Goal: Task Accomplishment & Management: Use online tool/utility

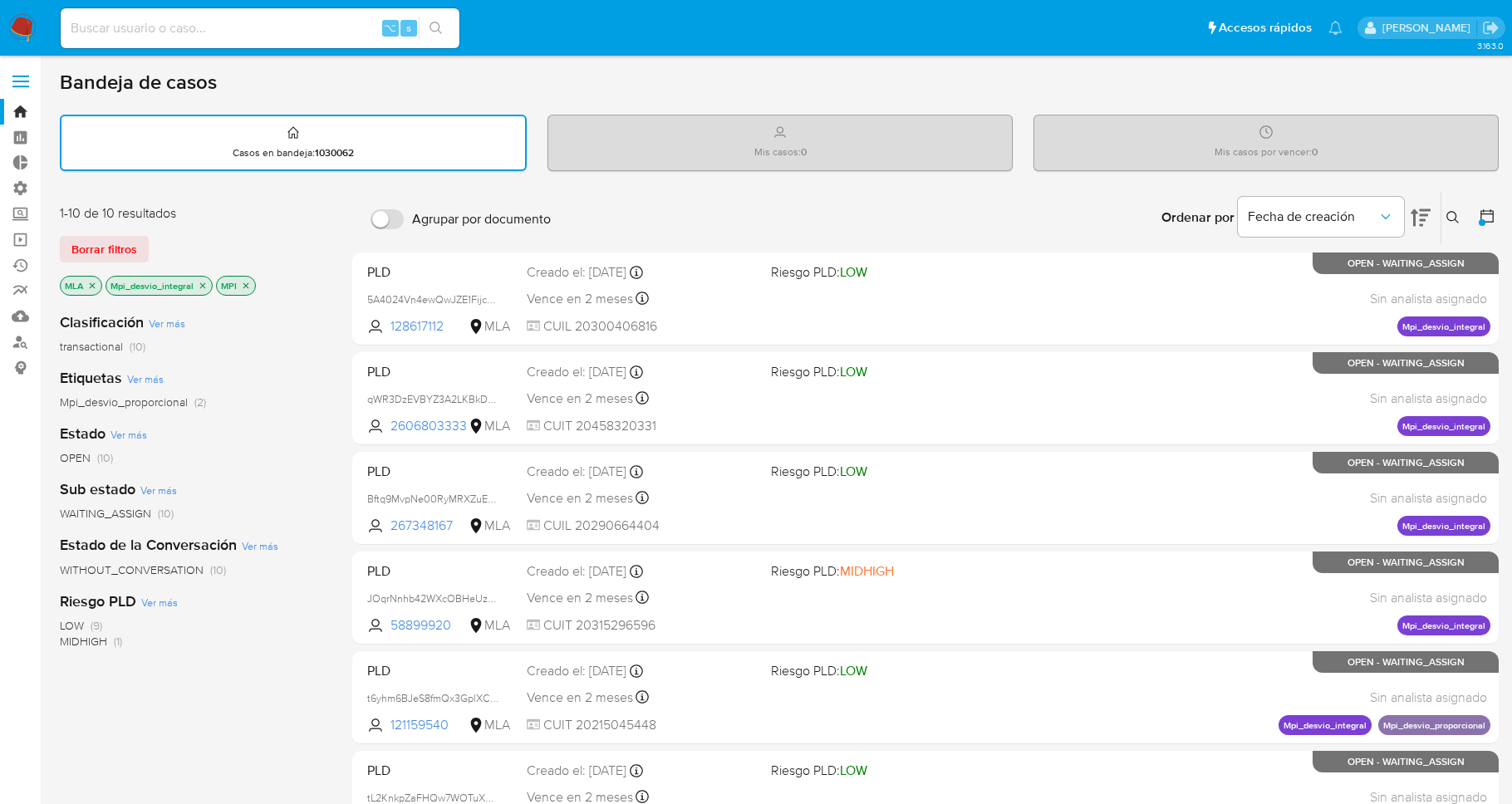
click at [236, 47] on div "⌥ s" at bounding box center [260, 28] width 399 height 46
click at [237, 40] on div "⌥ s" at bounding box center [260, 28] width 399 height 40
click at [243, 29] on input at bounding box center [260, 27] width 399 height 21
paste input "Reglas - Refactor de query para mejor performance Reglas - Refactor de query pa…"
click at [309, 26] on input "Reglas - Refactor de query para mejor performance Reglas - Refactor de query pa…" at bounding box center [260, 27] width 399 height 21
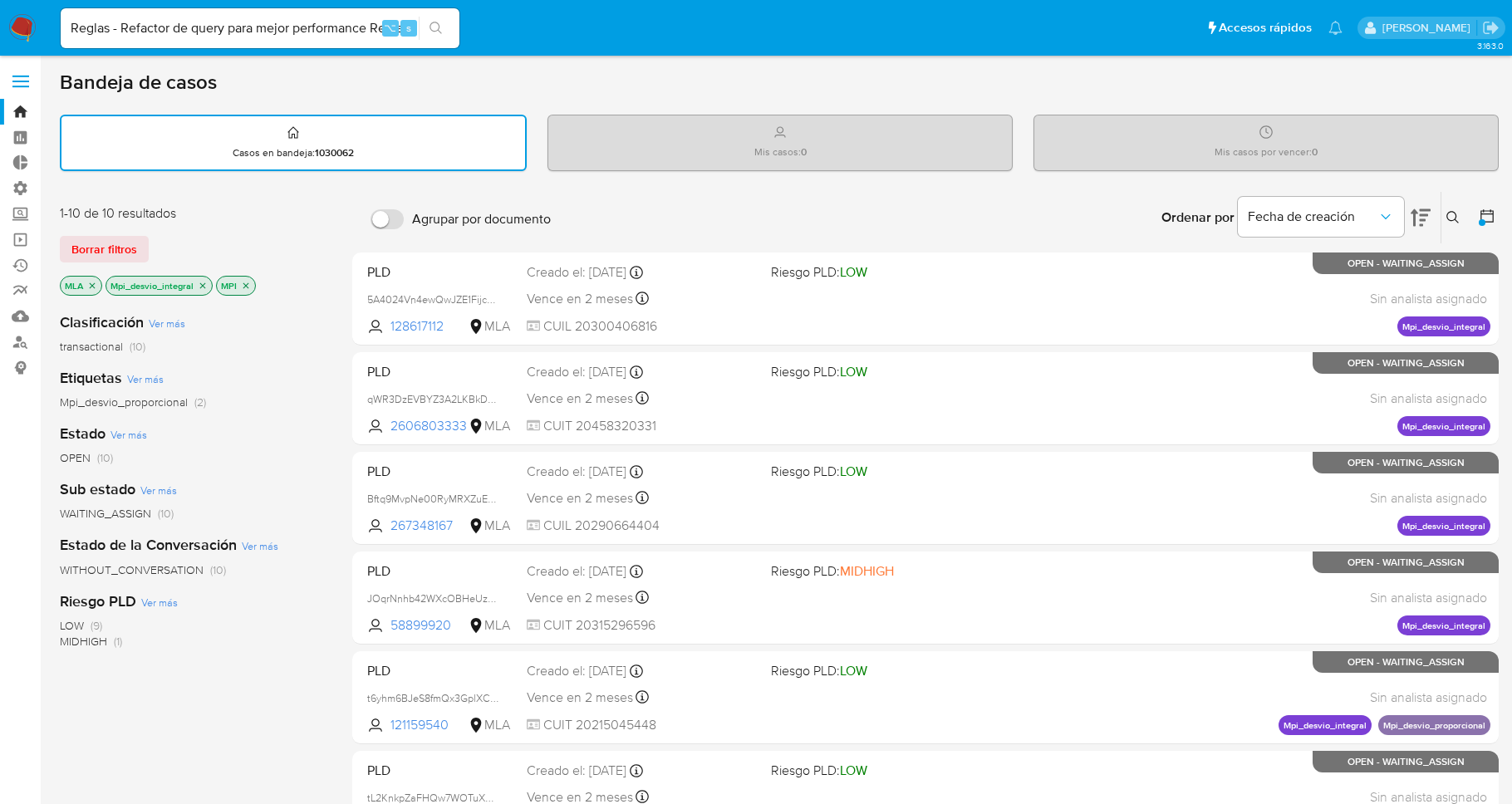
click at [257, 15] on div "Reglas - Refactor de query para mejor performance Reglas - Refactor de query pa…" at bounding box center [260, 28] width 399 height 40
click at [254, 24] on input "Reglas - Refactor de query para mejor performance Reglas - Refactor de query pa…" at bounding box center [260, 27] width 399 height 21
paste input "1325979860"
type input "1325979860"
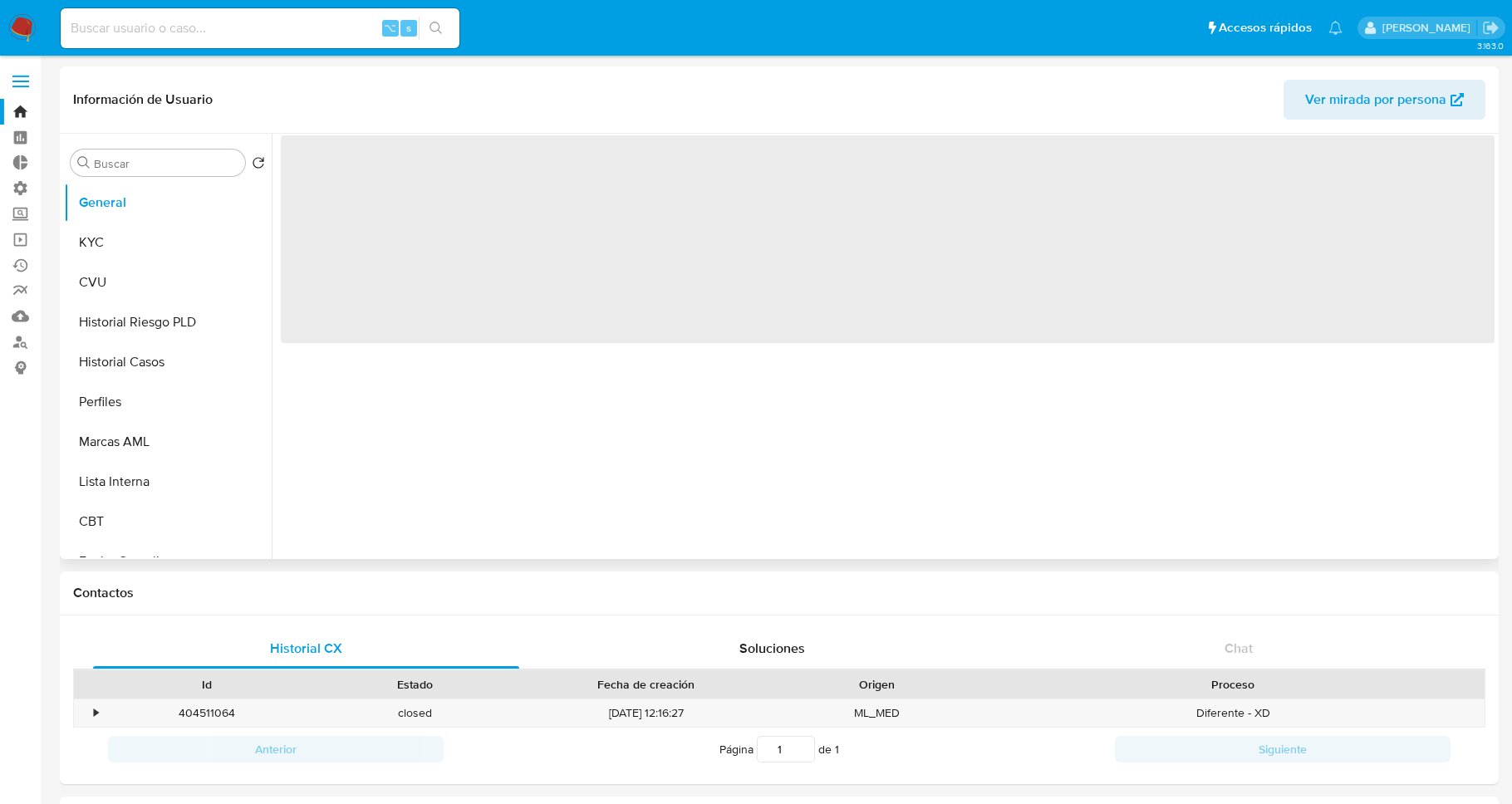
select select "10"
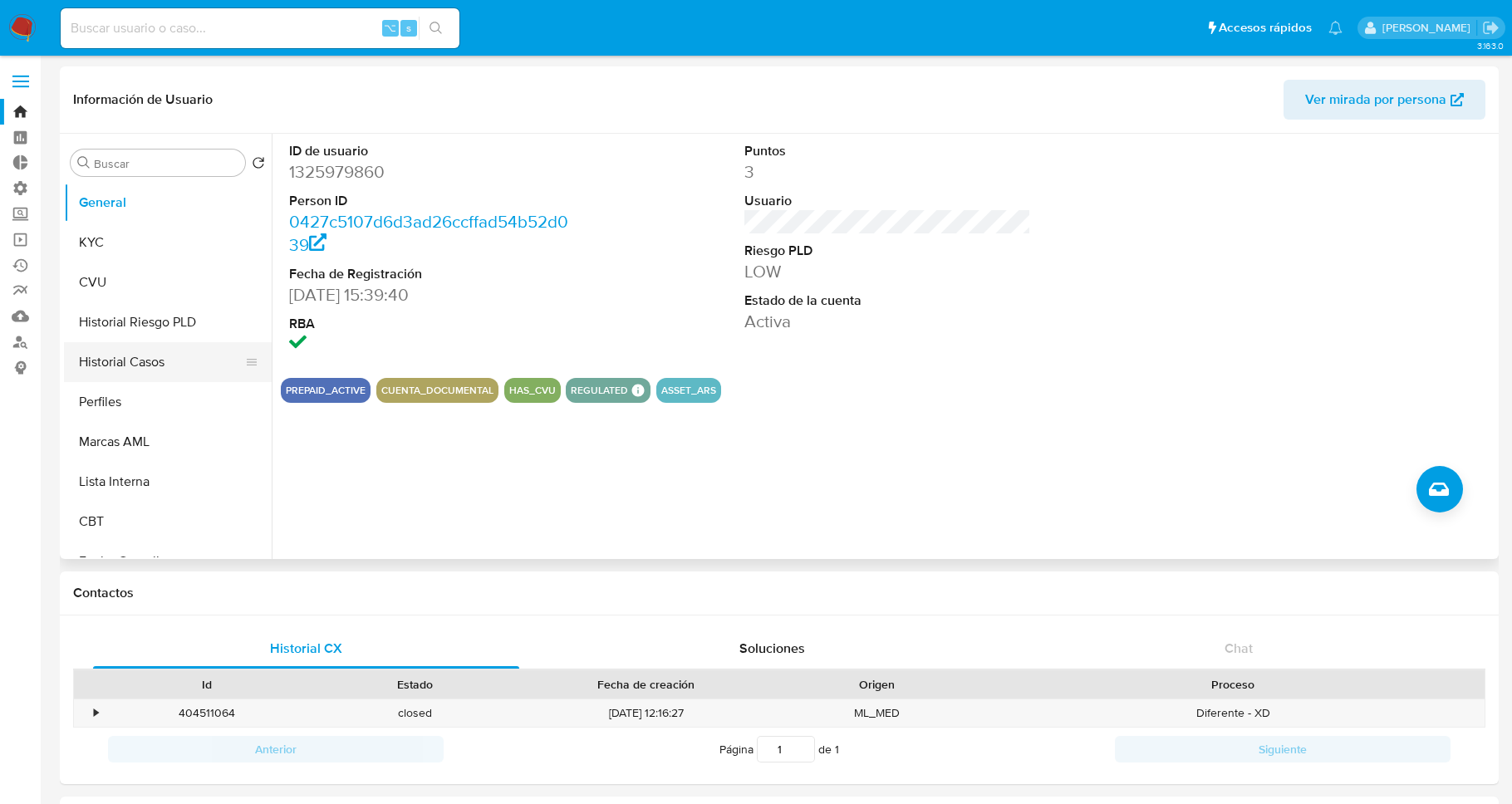
click at [154, 366] on button "Historial Casos" at bounding box center [161, 362] width 195 height 40
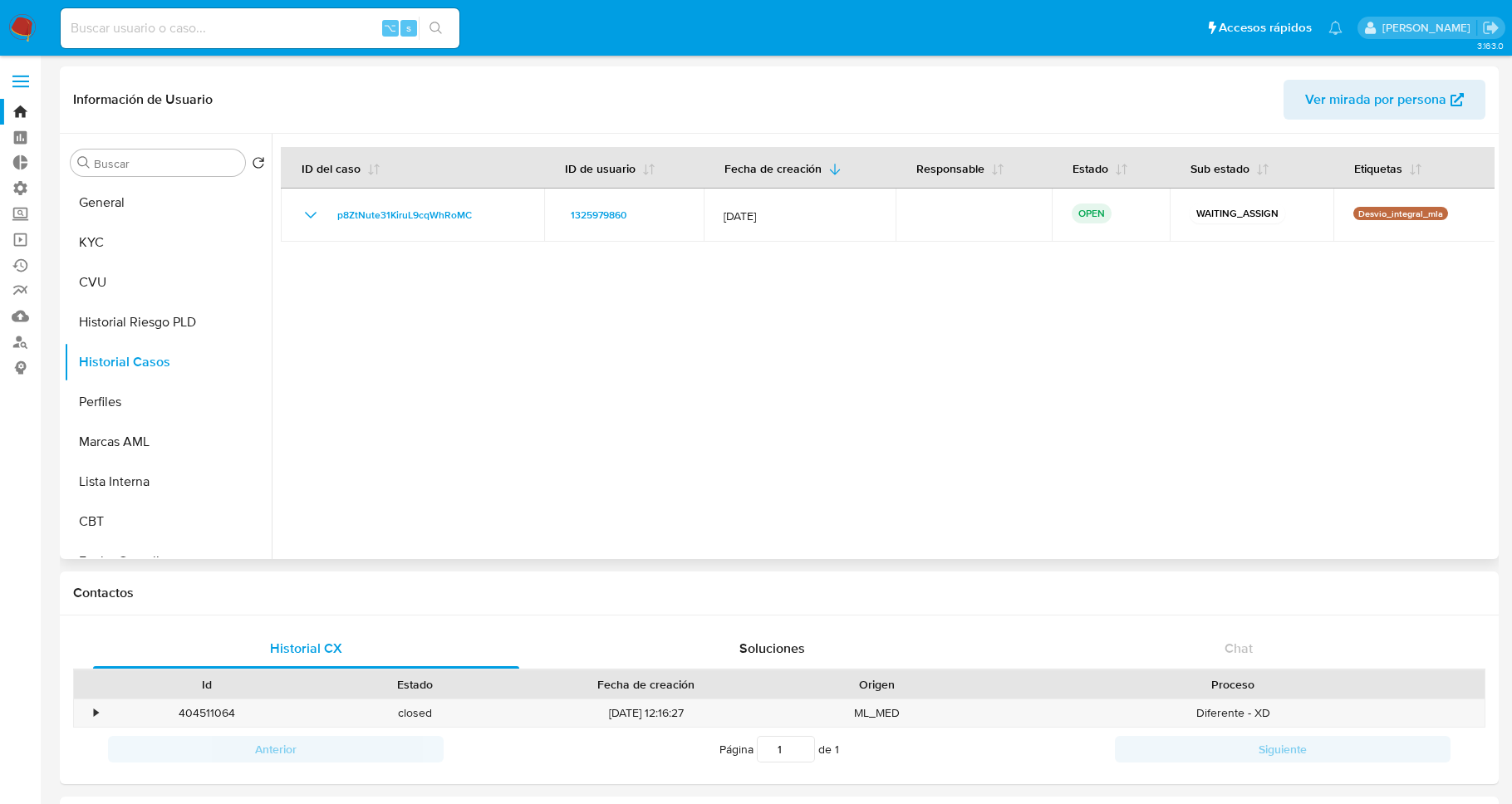
click at [854, 382] on div at bounding box center [883, 347] width 1223 height 425
click at [273, 35] on input at bounding box center [260, 27] width 399 height 21
paste input "2425144858"
type input "2425144858"
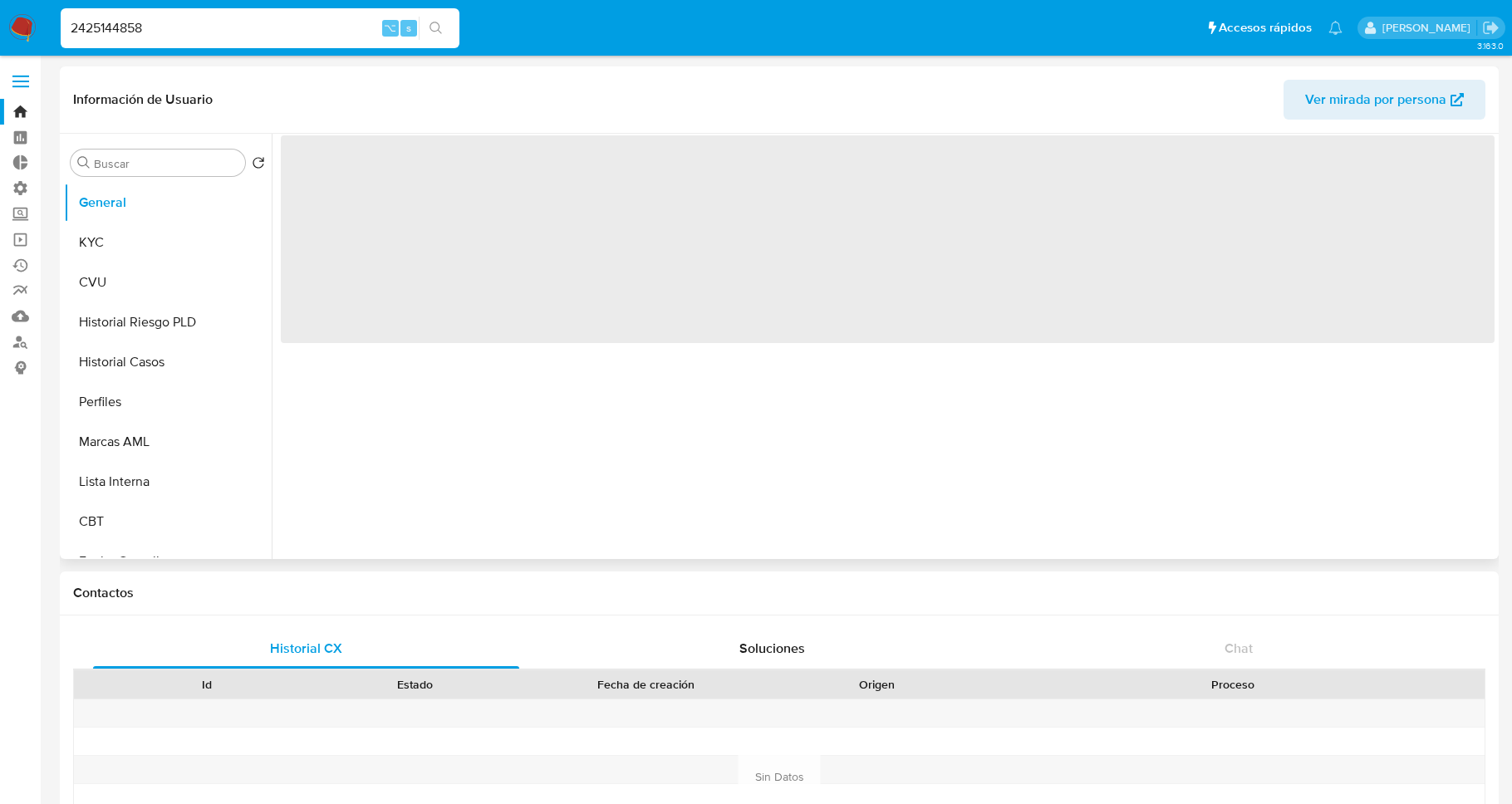
select select "10"
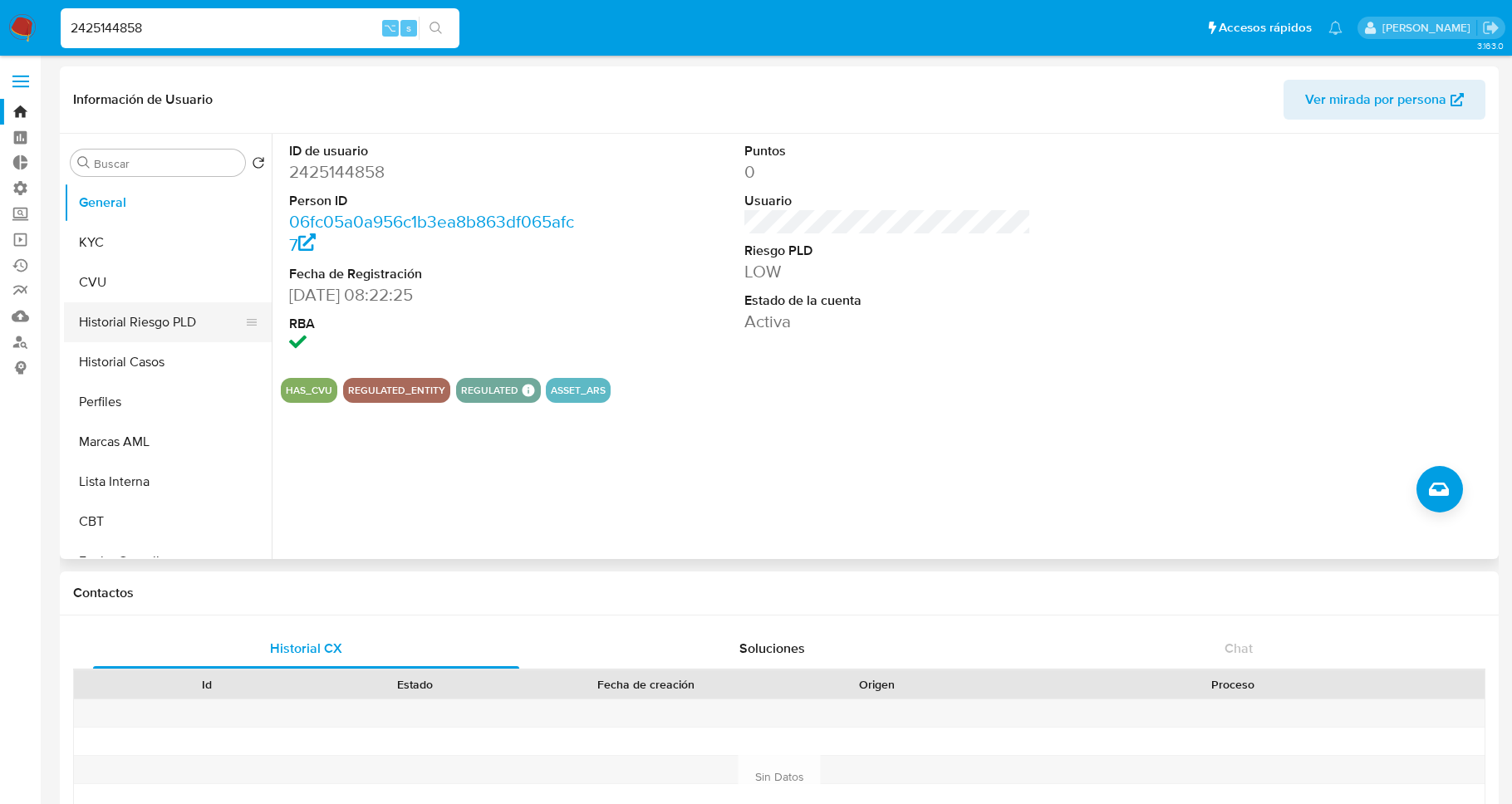
click at [164, 325] on button "Historial Riesgo PLD" at bounding box center [161, 322] width 195 height 40
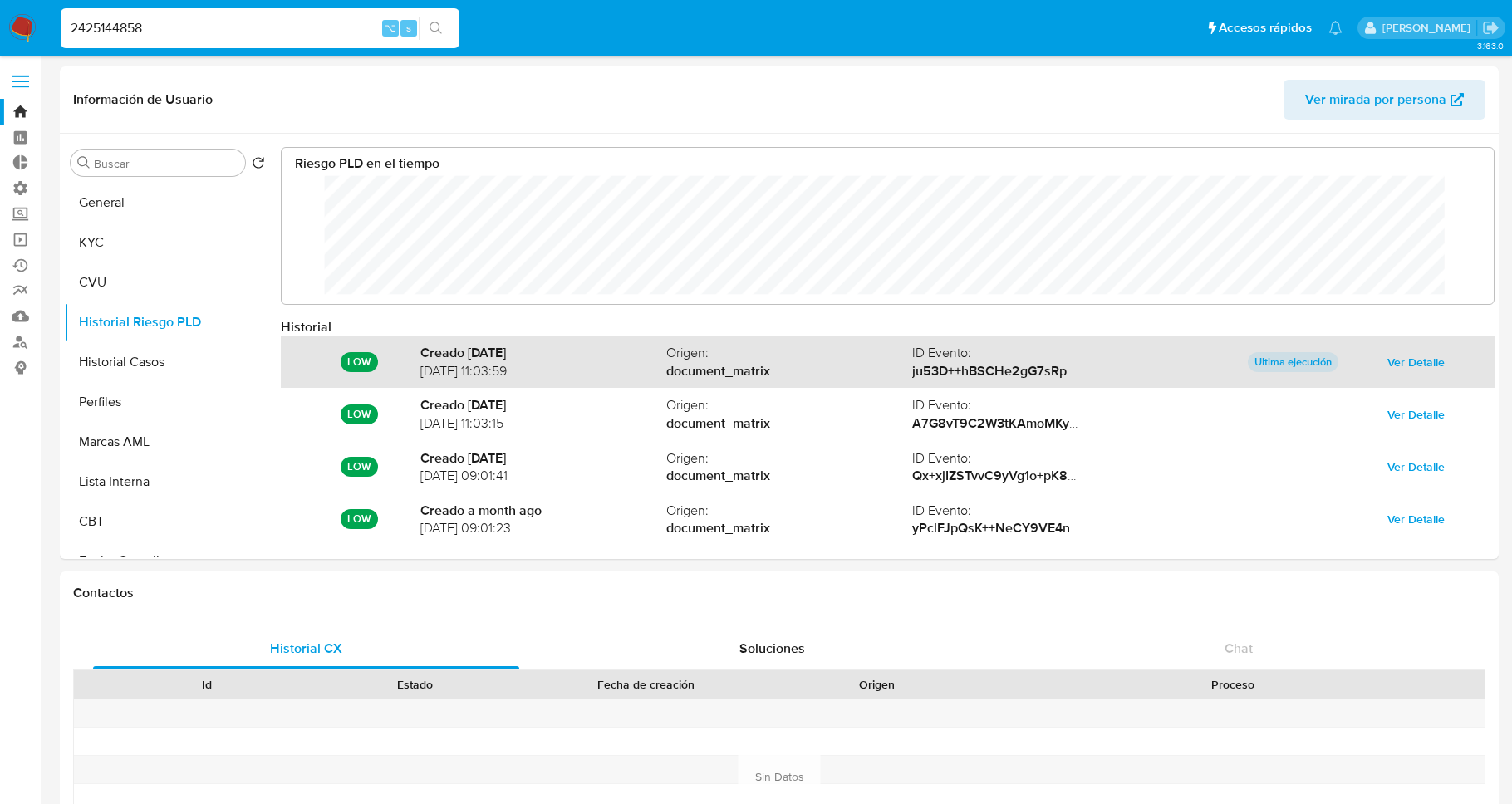
scroll to position [125, 1179]
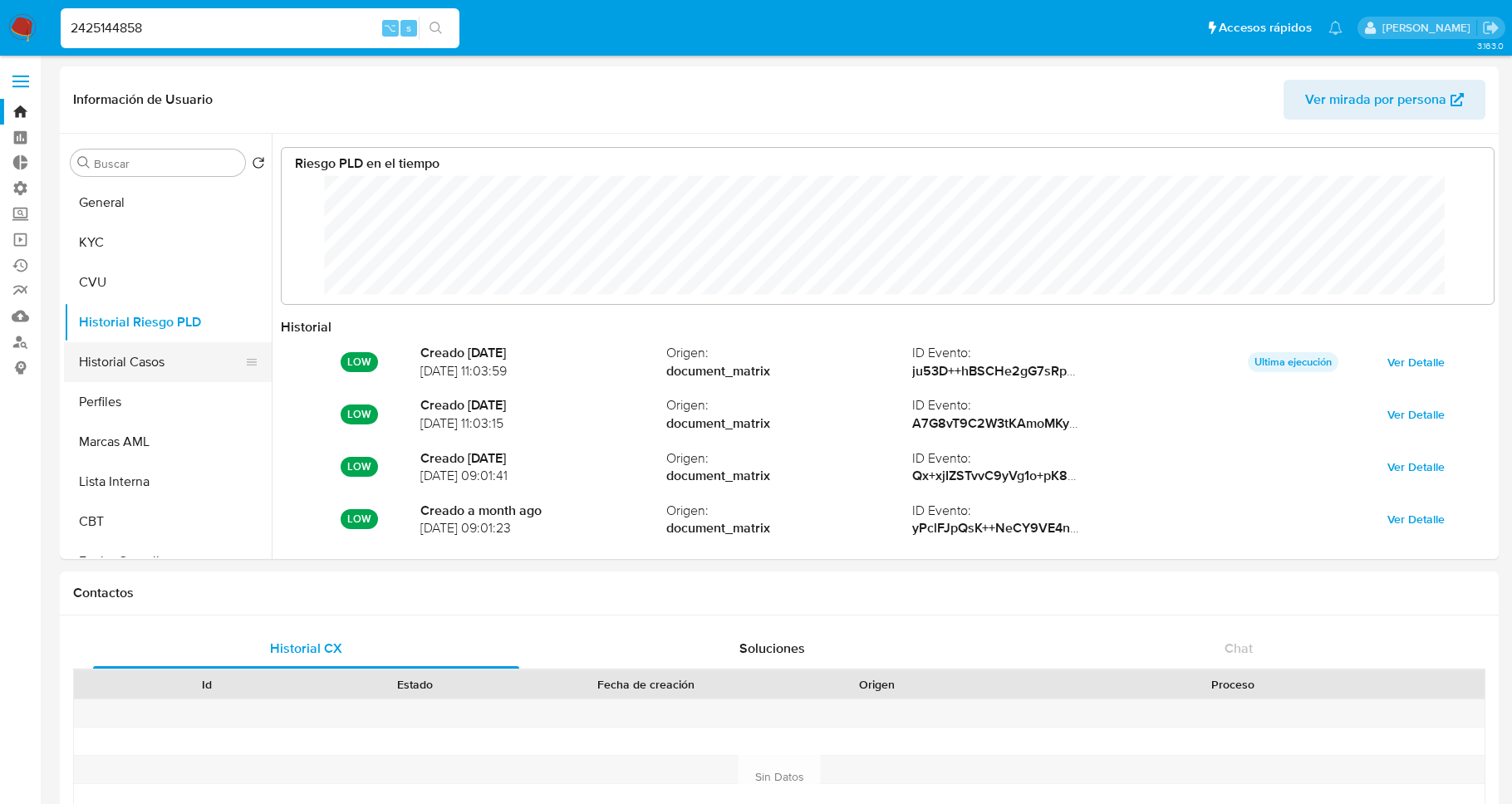
click at [143, 359] on button "Historial Casos" at bounding box center [161, 362] width 195 height 40
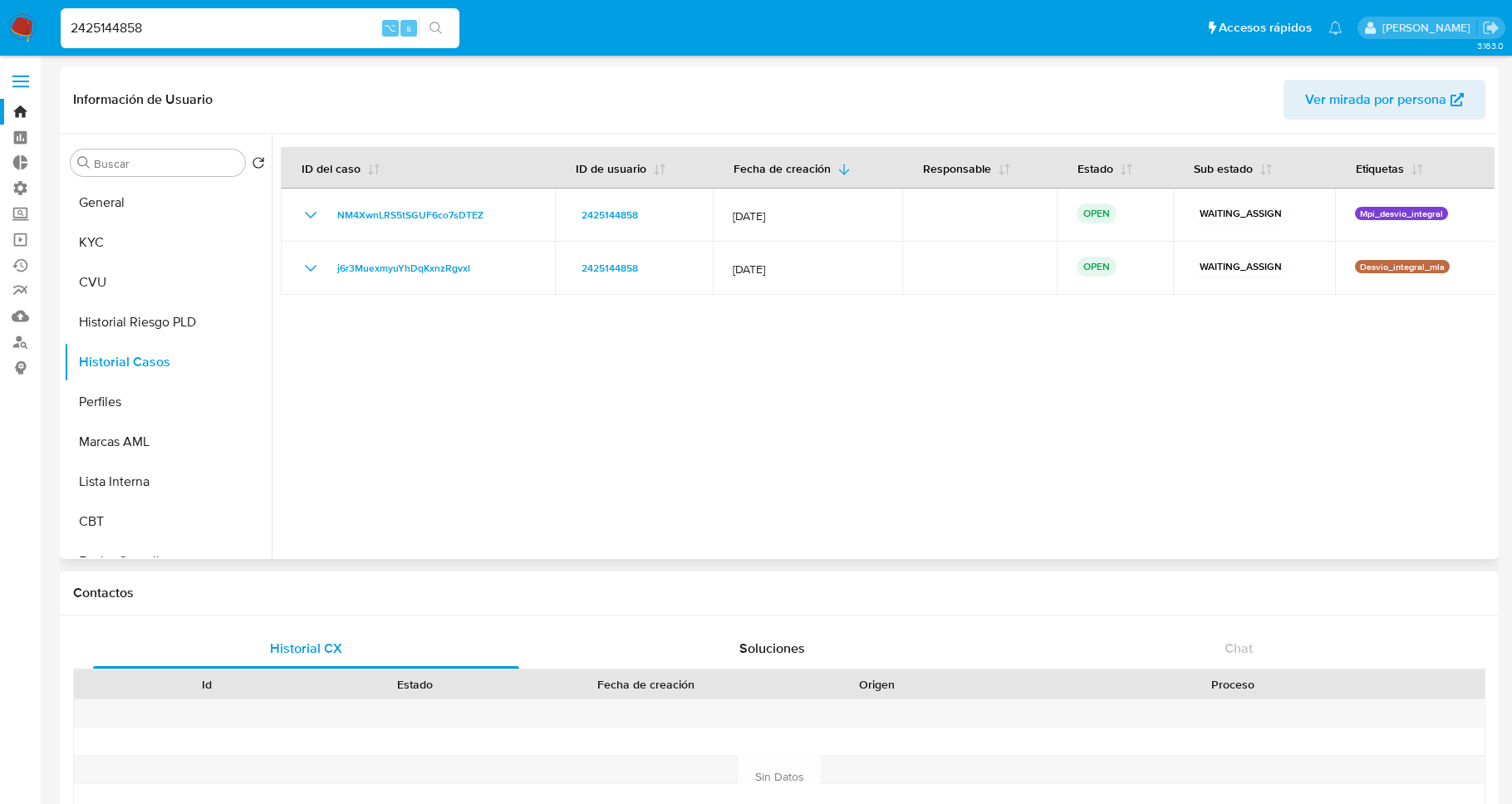
click at [1238, 421] on div at bounding box center [883, 347] width 1223 height 425
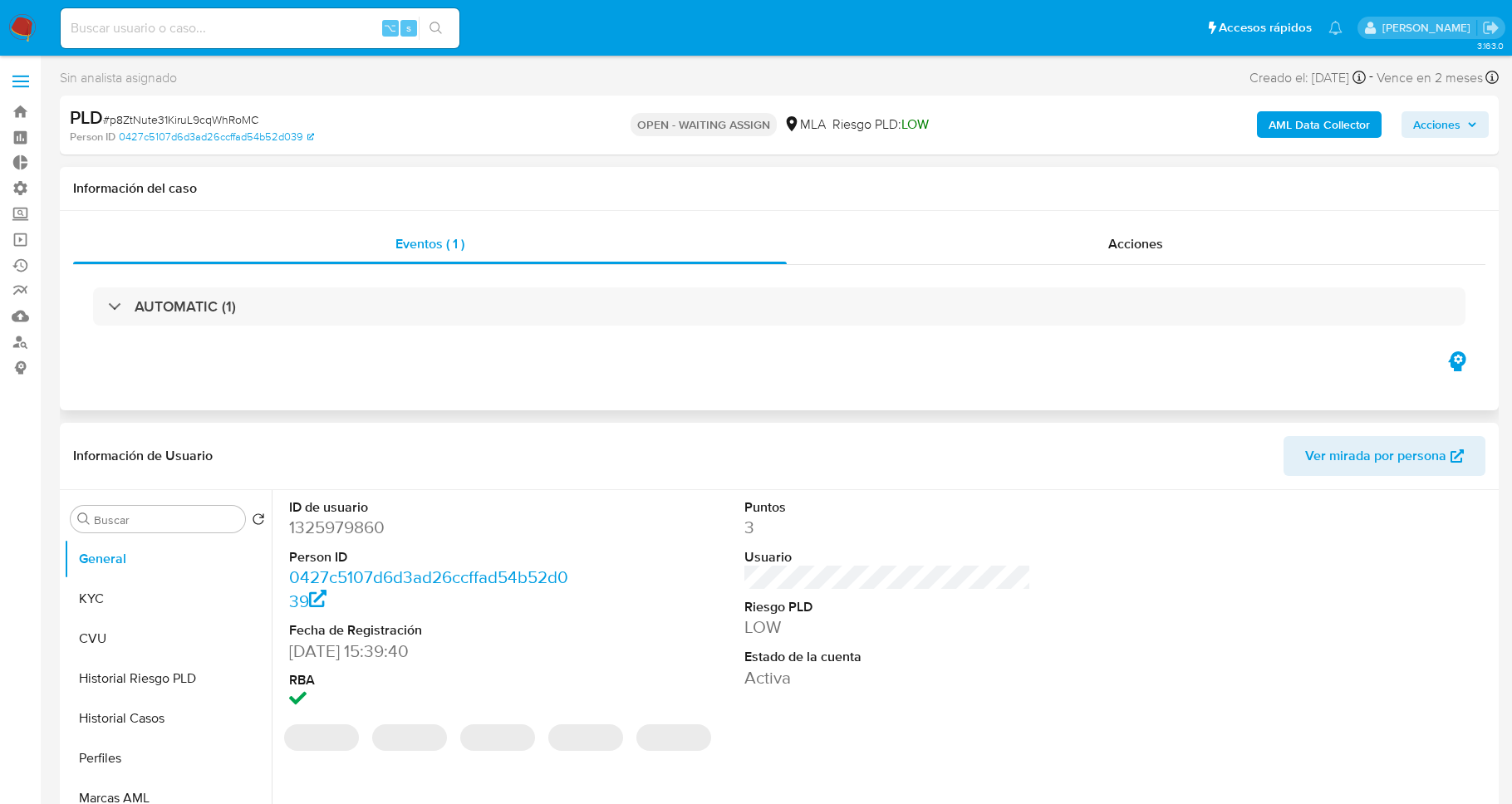
select select "10"
click at [386, 334] on div "AUTOMATIC (1)" at bounding box center [779, 306] width 1412 height 83
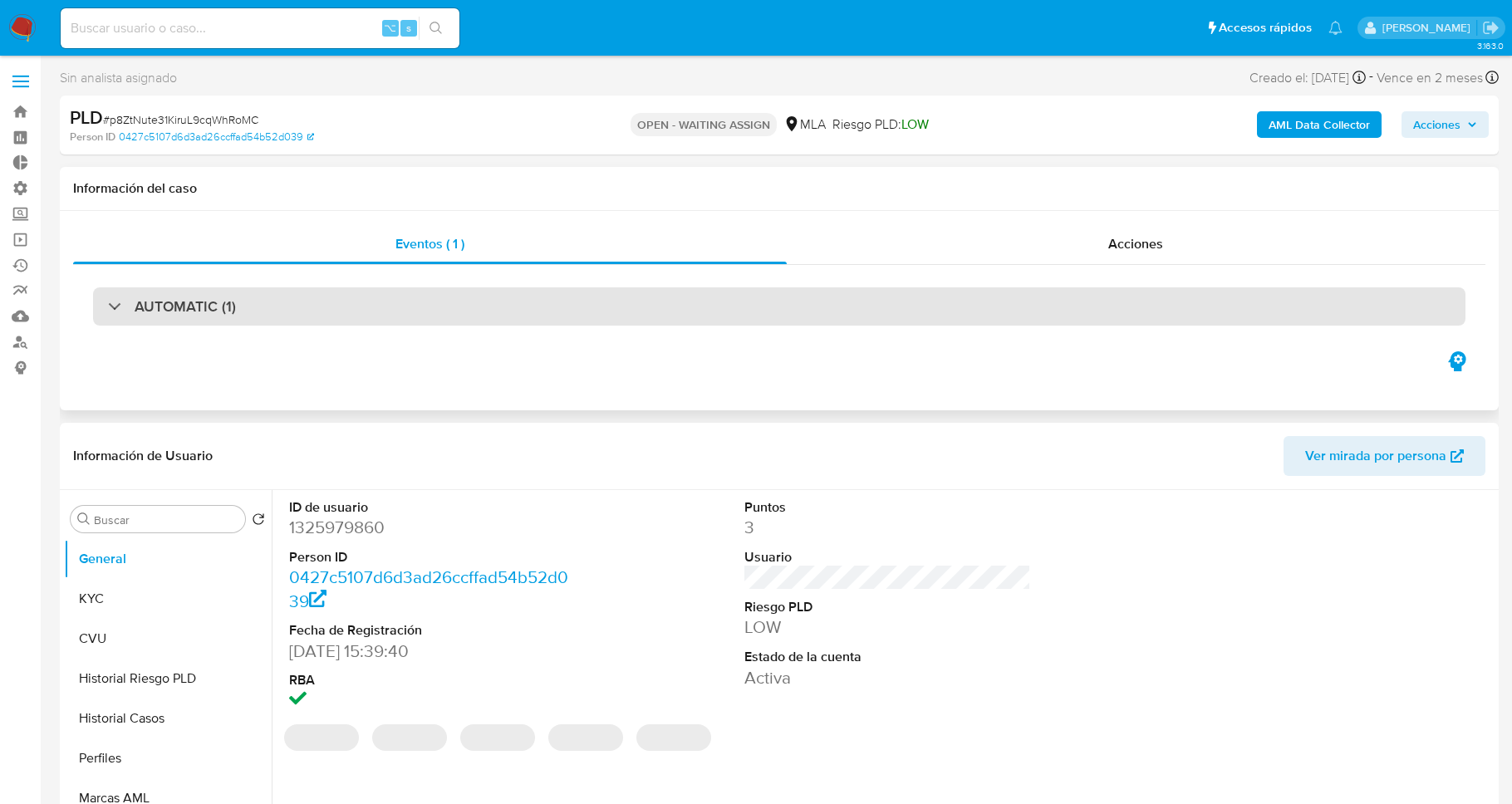
click at [388, 318] on div "AUTOMATIC (1)" at bounding box center [779, 306] width 1372 height 38
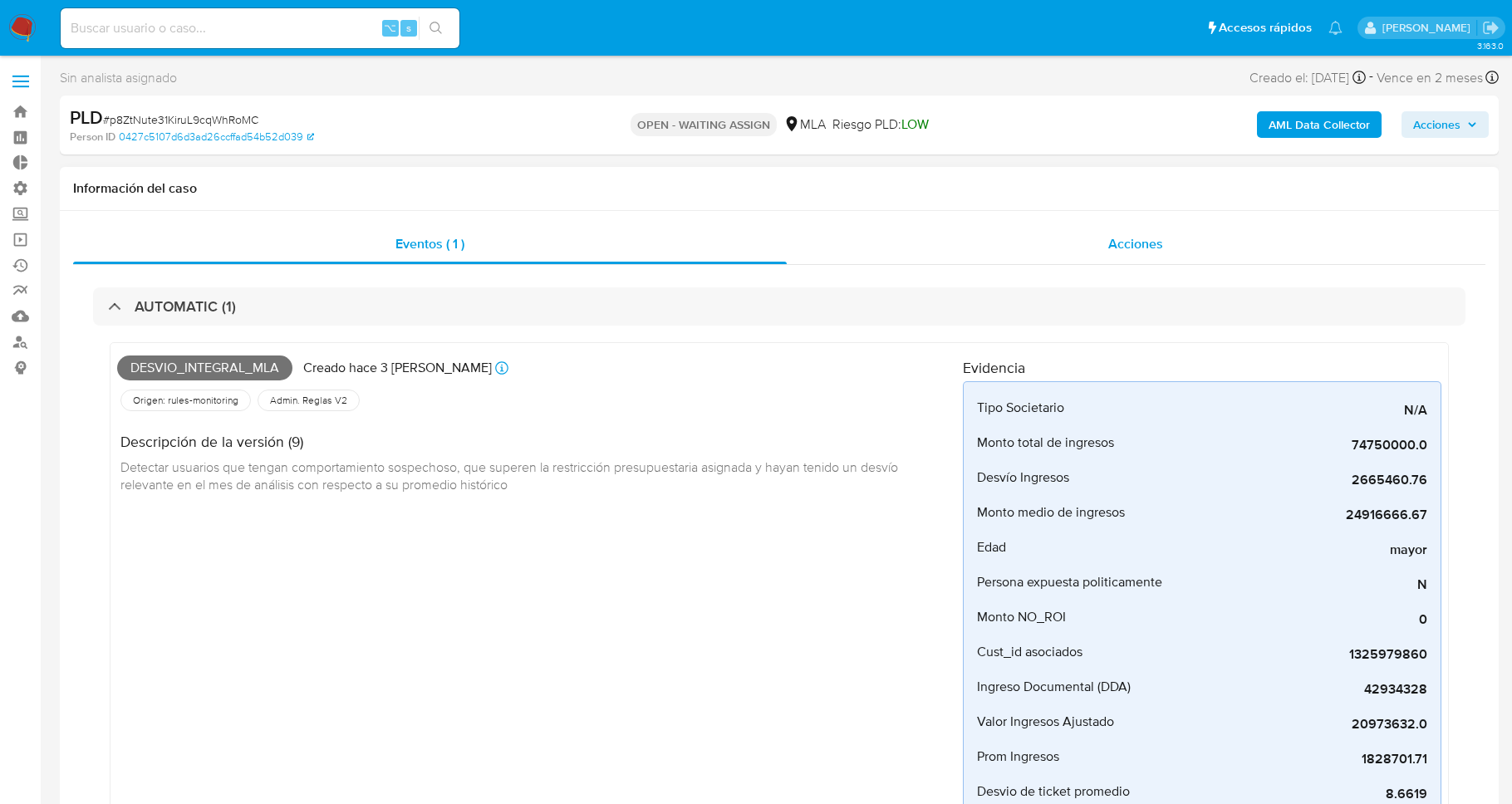
click at [1138, 242] on span "Acciones" at bounding box center [1135, 243] width 55 height 19
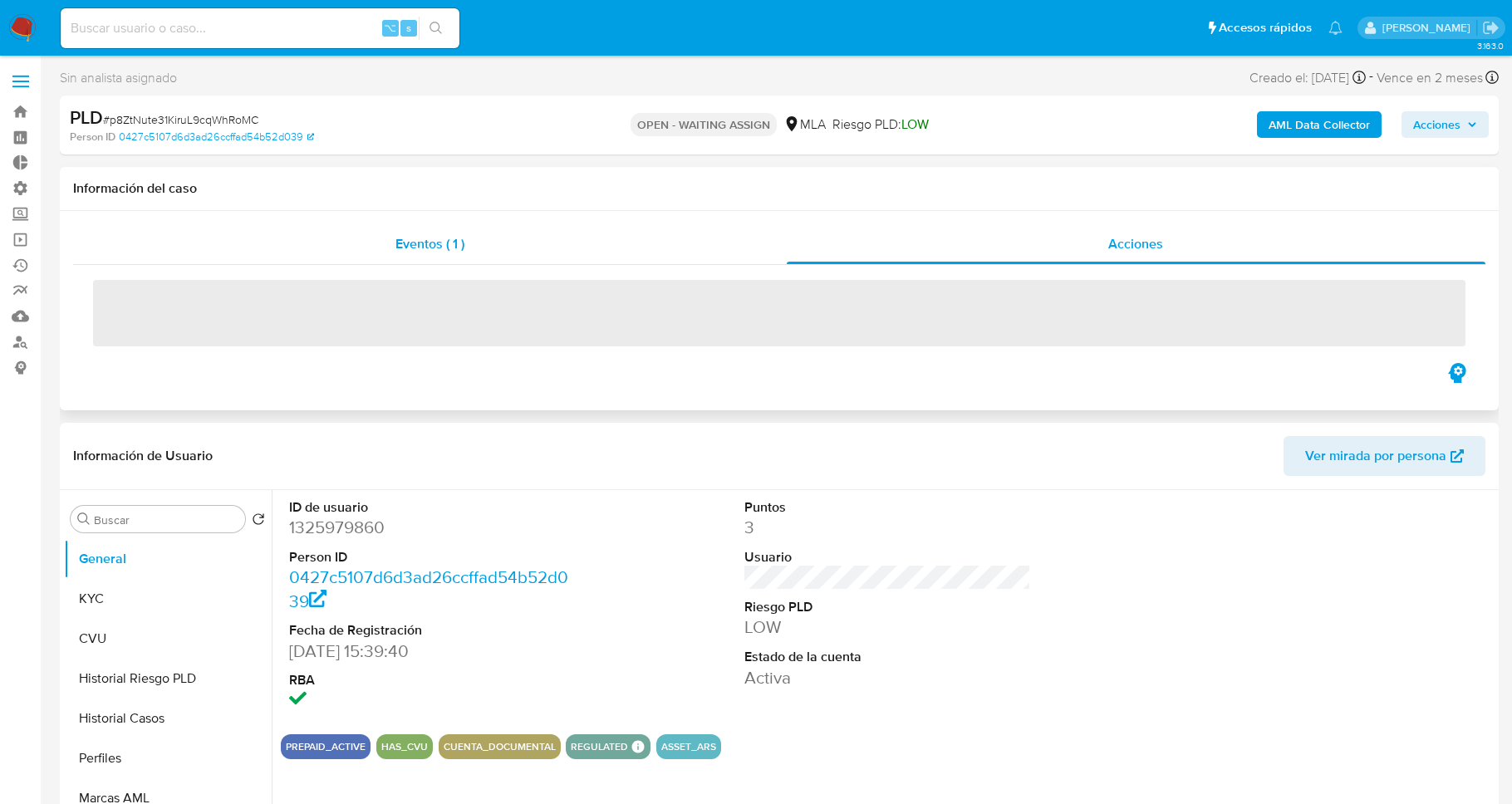
click at [480, 237] on div "Eventos ( 1 )" at bounding box center [430, 244] width 714 height 40
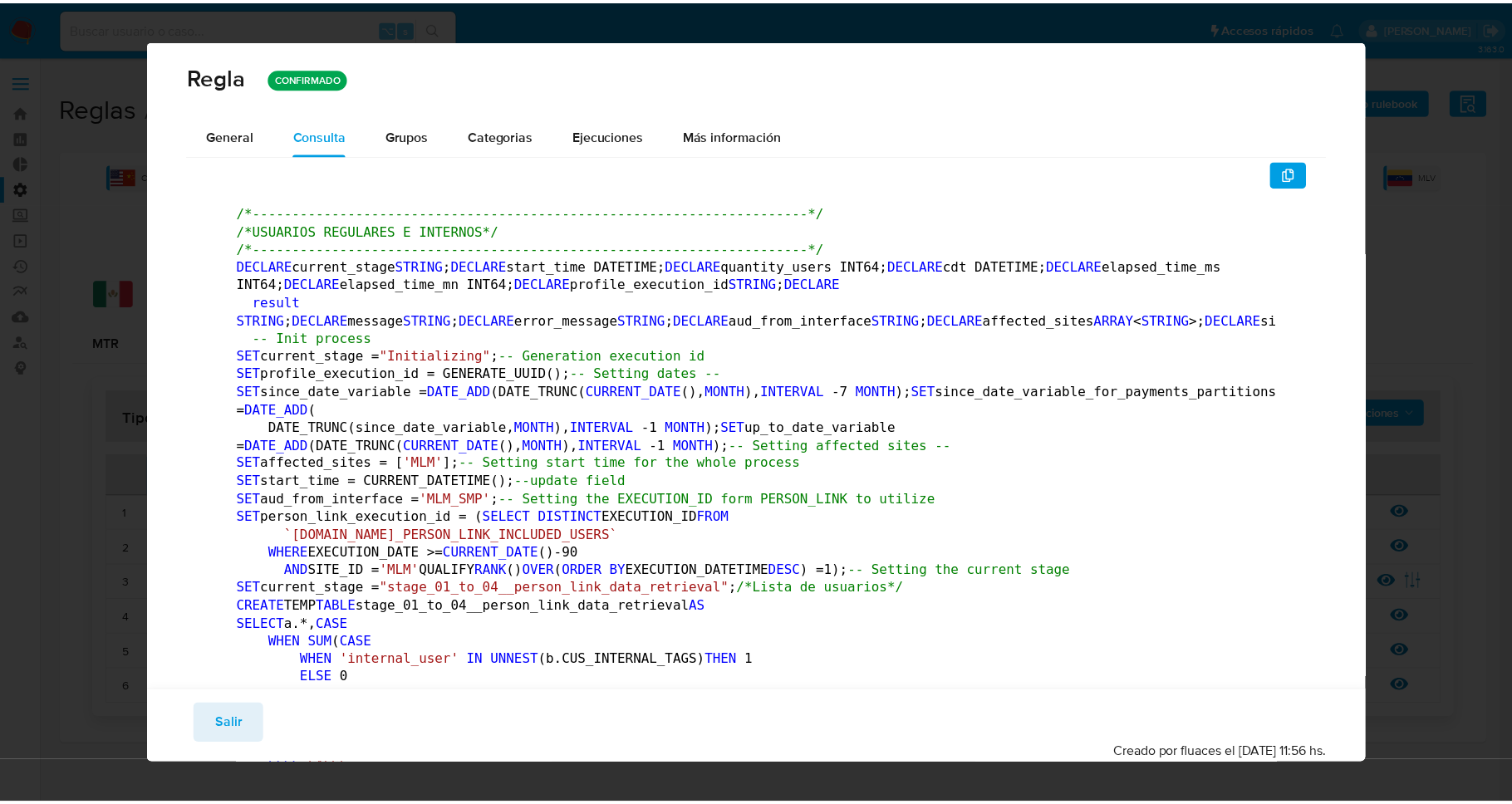
scroll to position [11, 0]
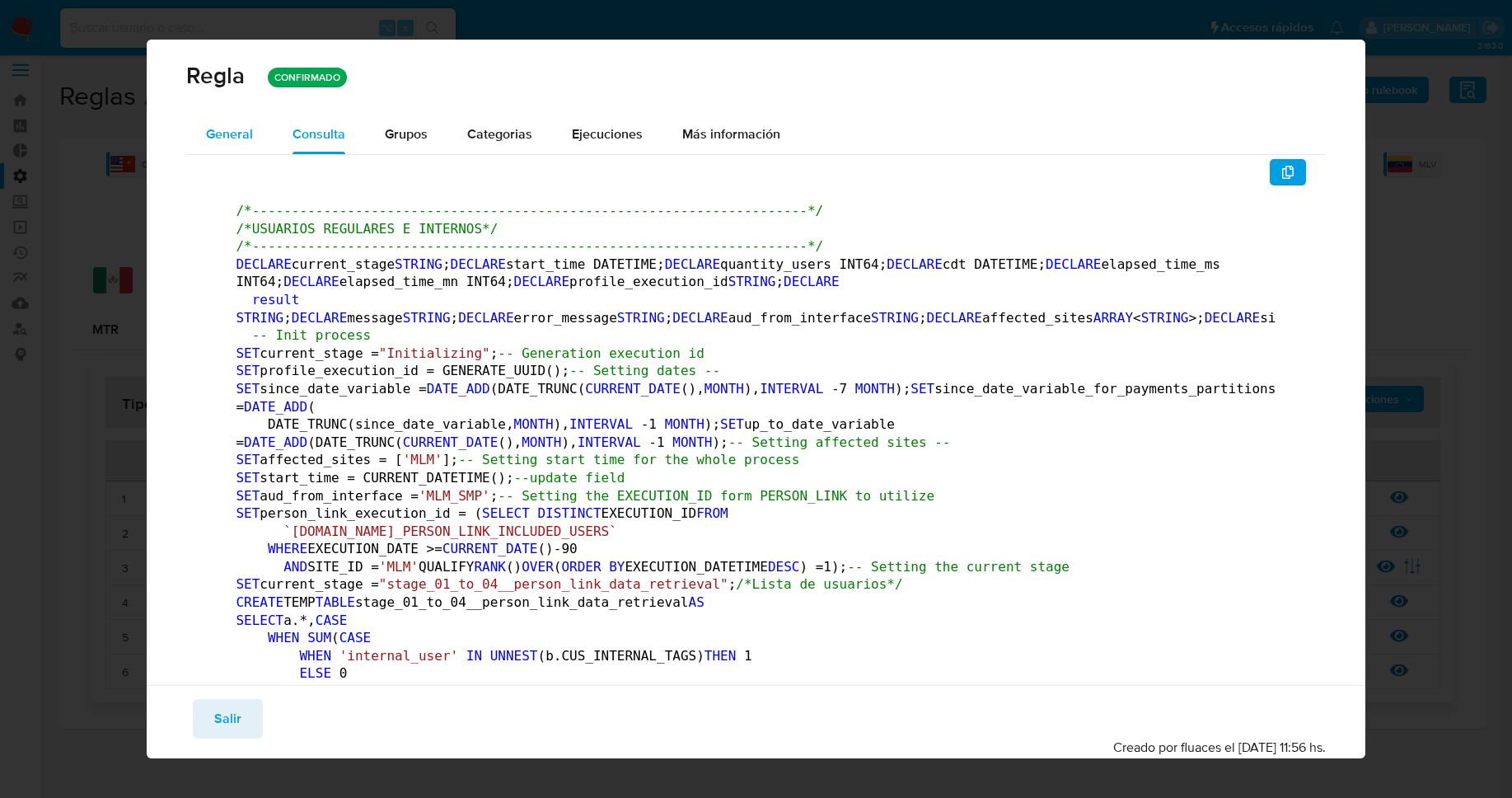
drag, startPoint x: 249, startPoint y: 100, endPoint x: 253, endPoint y: 139, distance: 39.2
click at [249, 105] on div "Regla CONFIRMADO" at bounding box center [756, 77] width 1218 height 75
click at [253, 140] on button "General" at bounding box center [230, 134] width 86 height 40
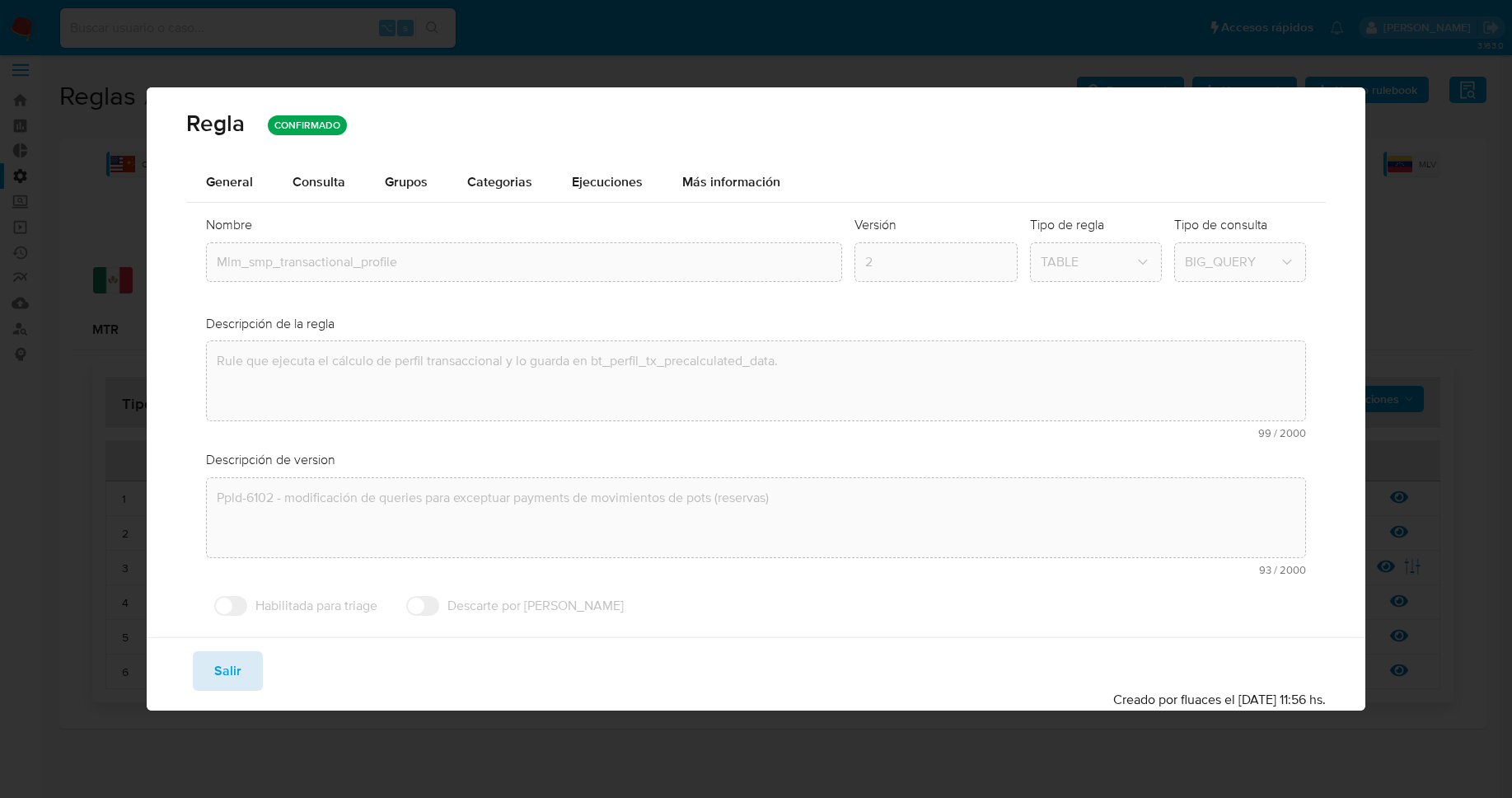
click at [232, 669] on span "Salir" at bounding box center [228, 671] width 27 height 36
type input "1"
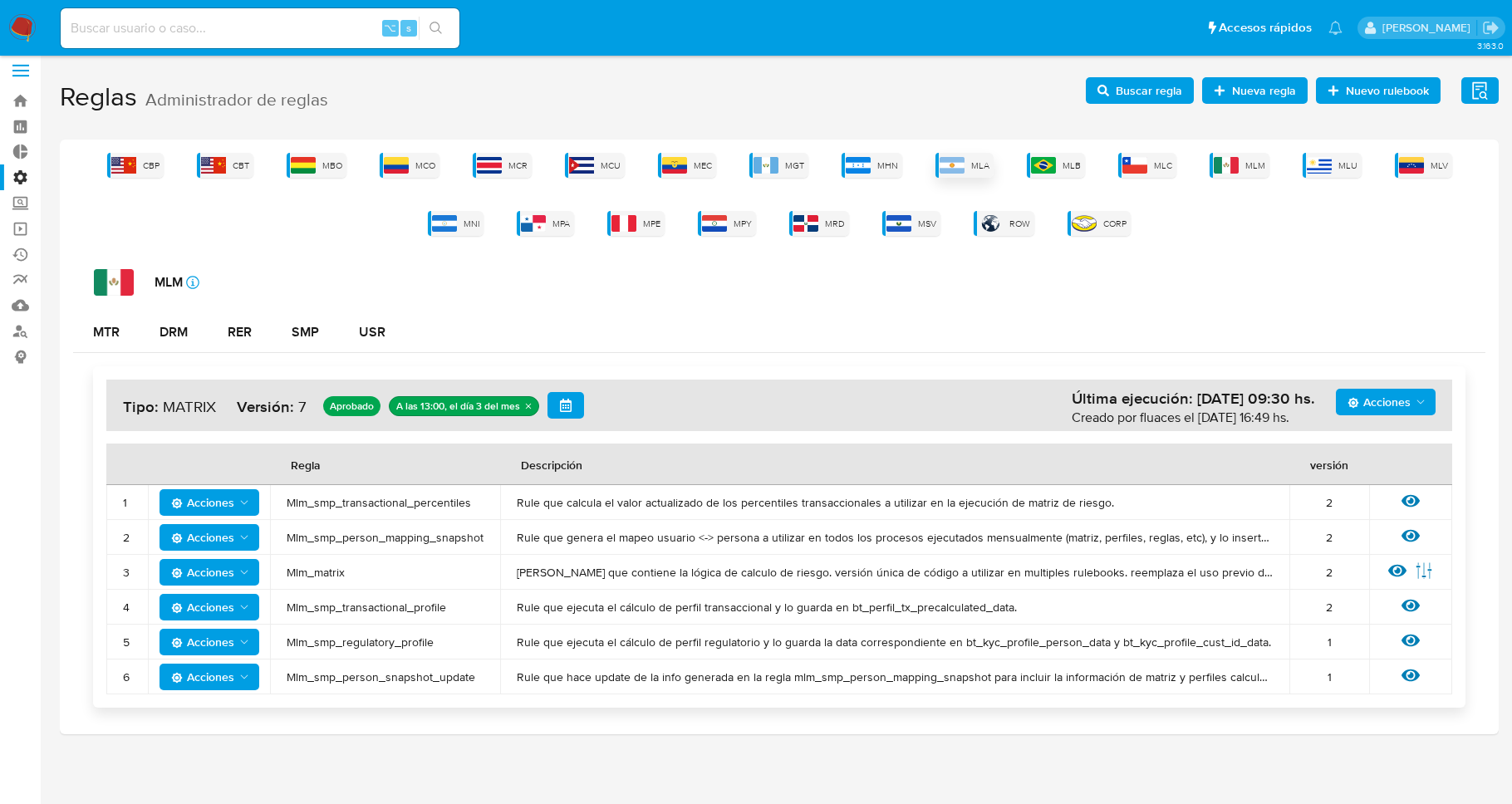
click at [993, 160] on div "MLA" at bounding box center [965, 165] width 58 height 25
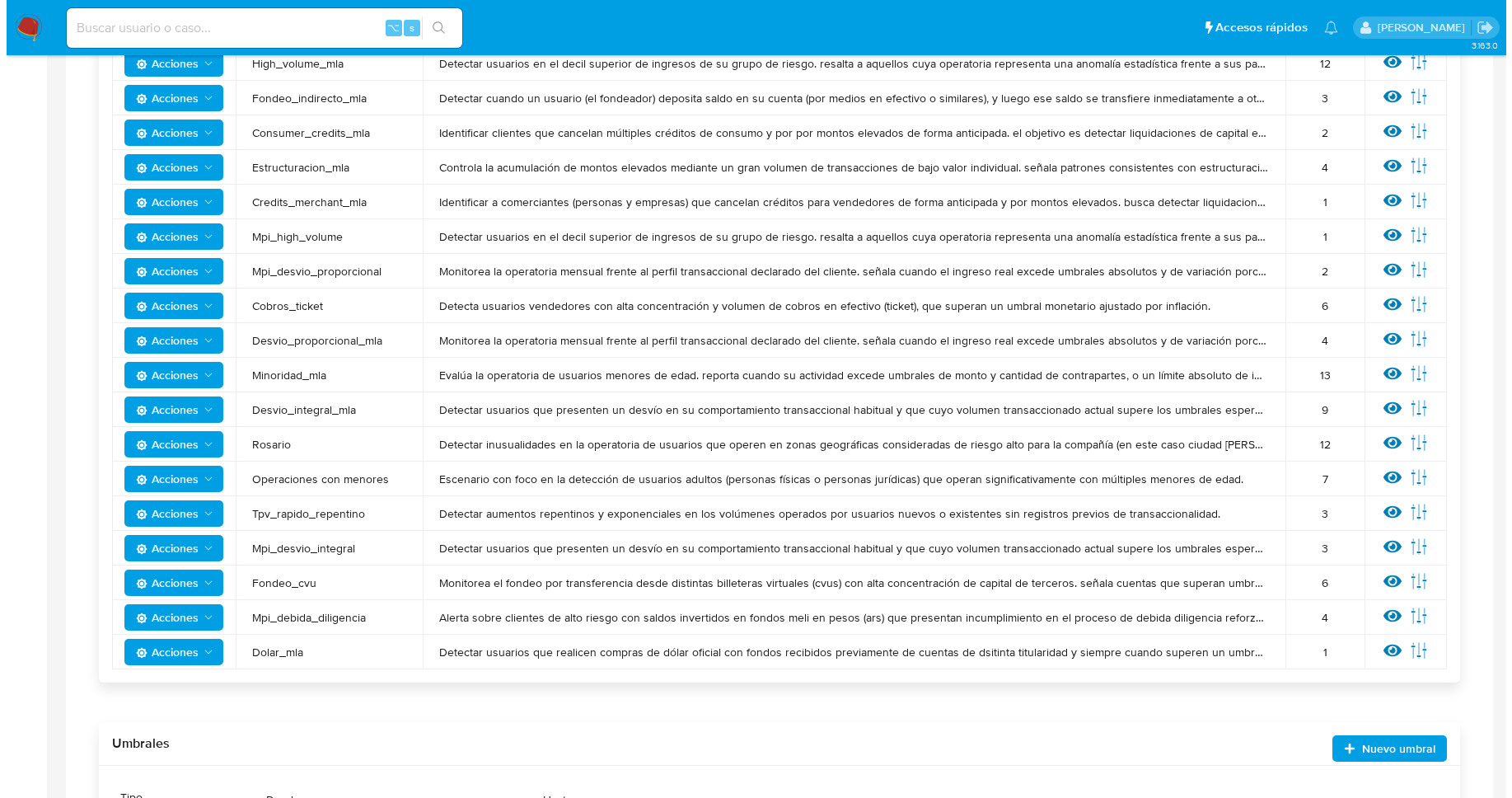
scroll to position [549, 0]
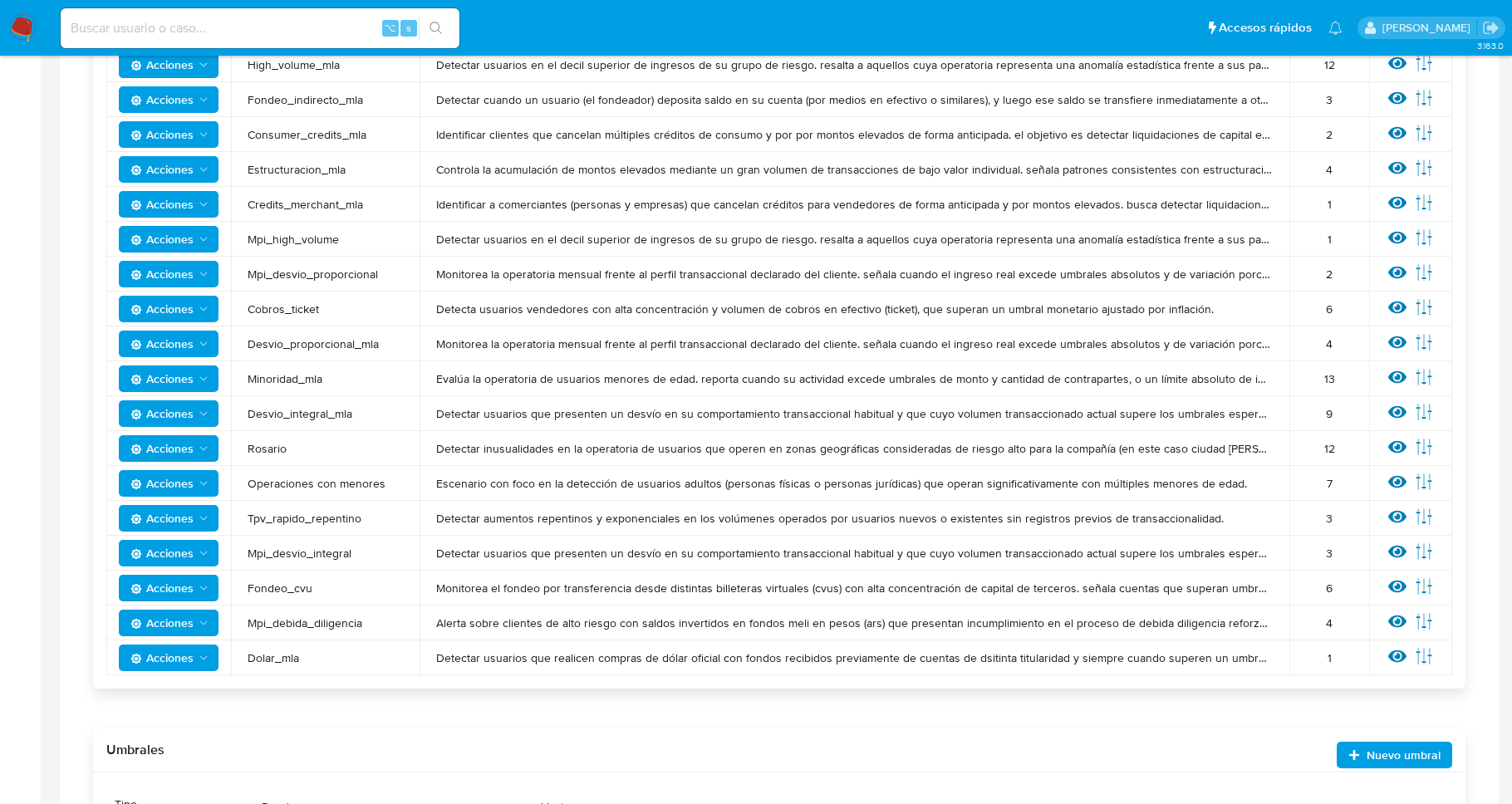
drag, startPoint x: 383, startPoint y: 556, endPoint x: 1347, endPoint y: 545, distance: 964.1
click at [1343, 545] on tr "Acciones Mpi_desvio_integral Detectar usuarios que presenten un desvío en su co…" at bounding box center [779, 553] width 1346 height 35
click at [1400, 544] on icon at bounding box center [1397, 551] width 18 height 18
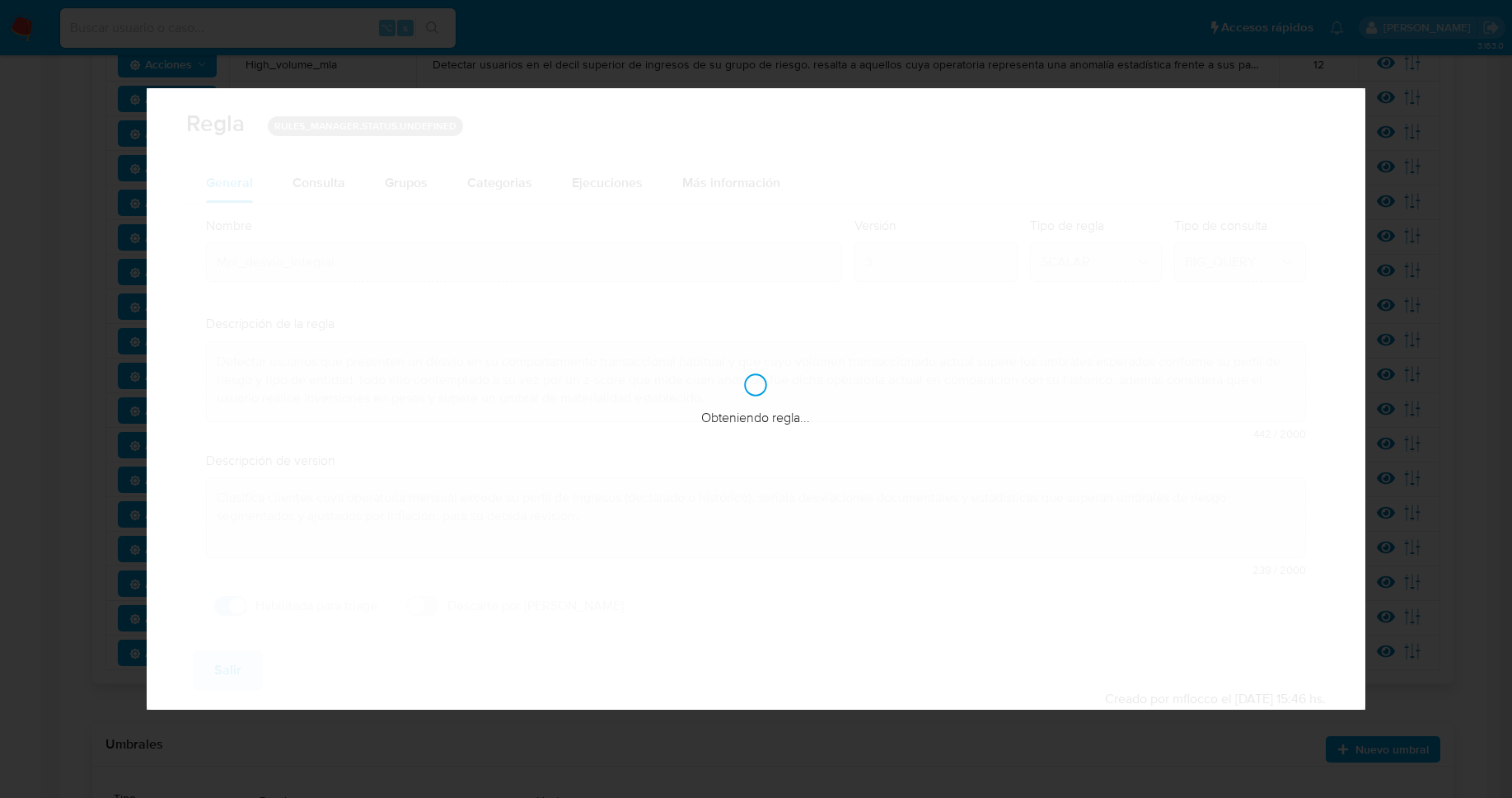
checkbox input "true"
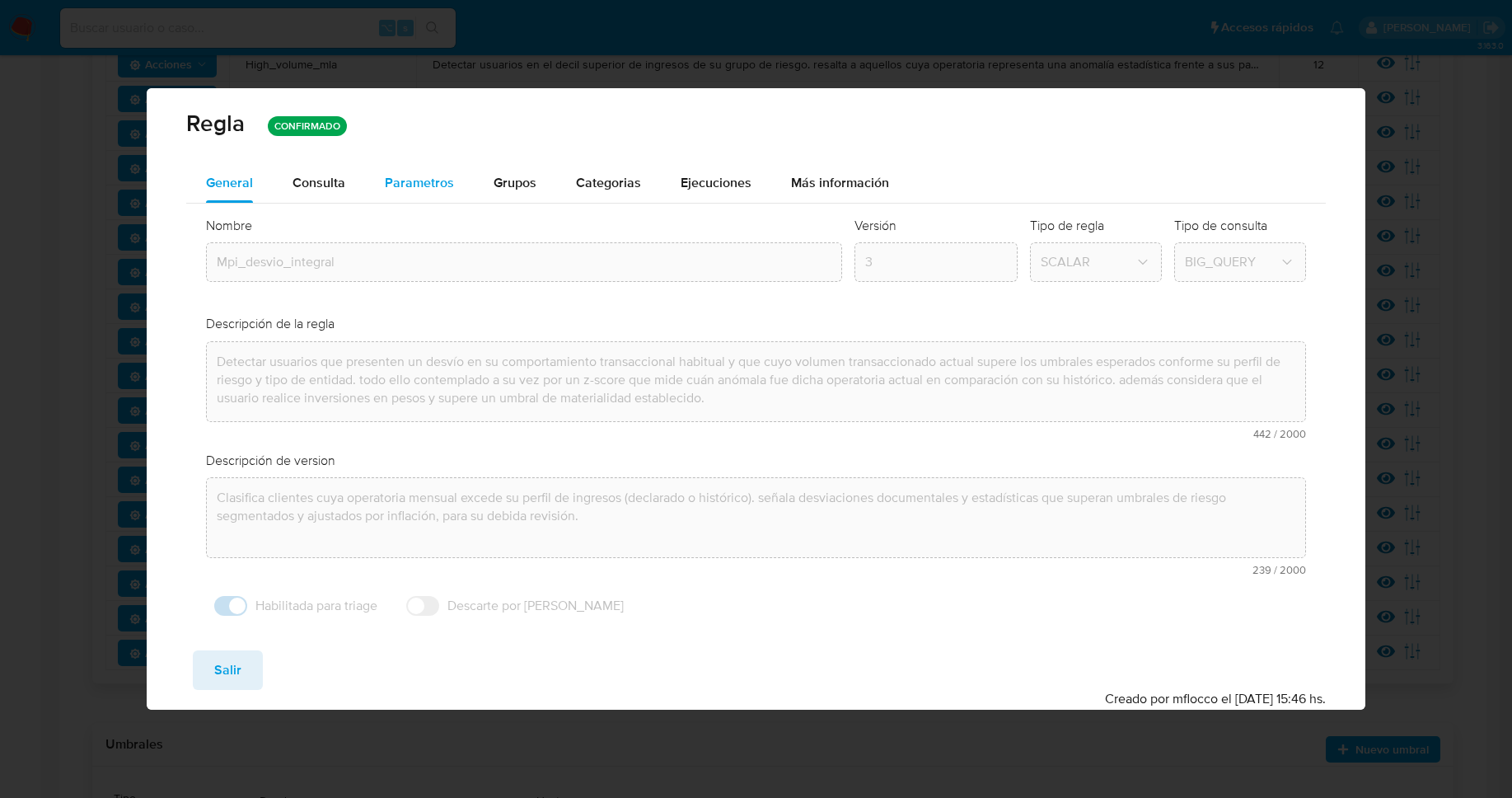
click at [415, 176] on span "Parametros" at bounding box center [419, 182] width 69 height 19
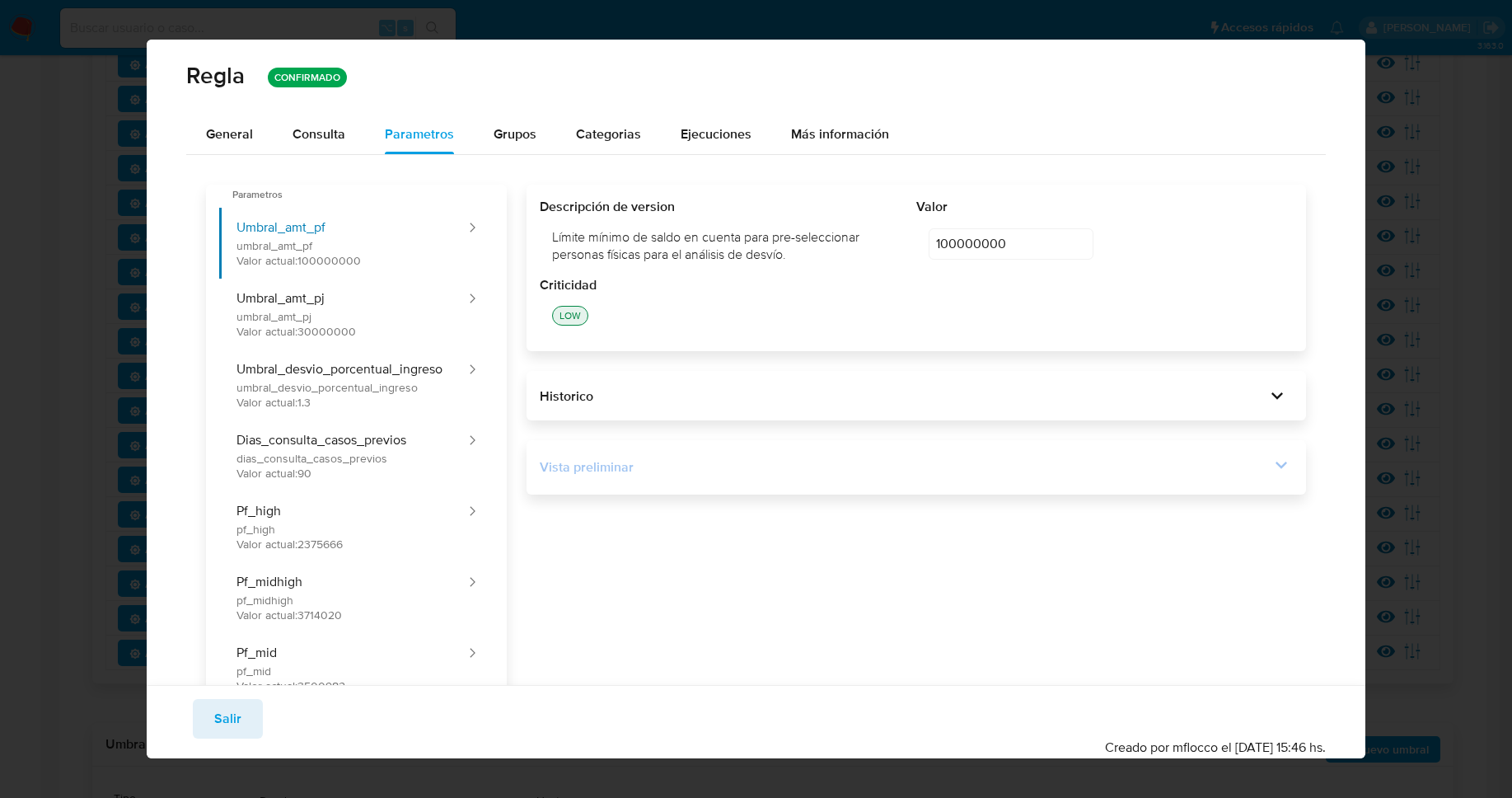
click at [1270, 464] on icon at bounding box center [1281, 464] width 23 height 23
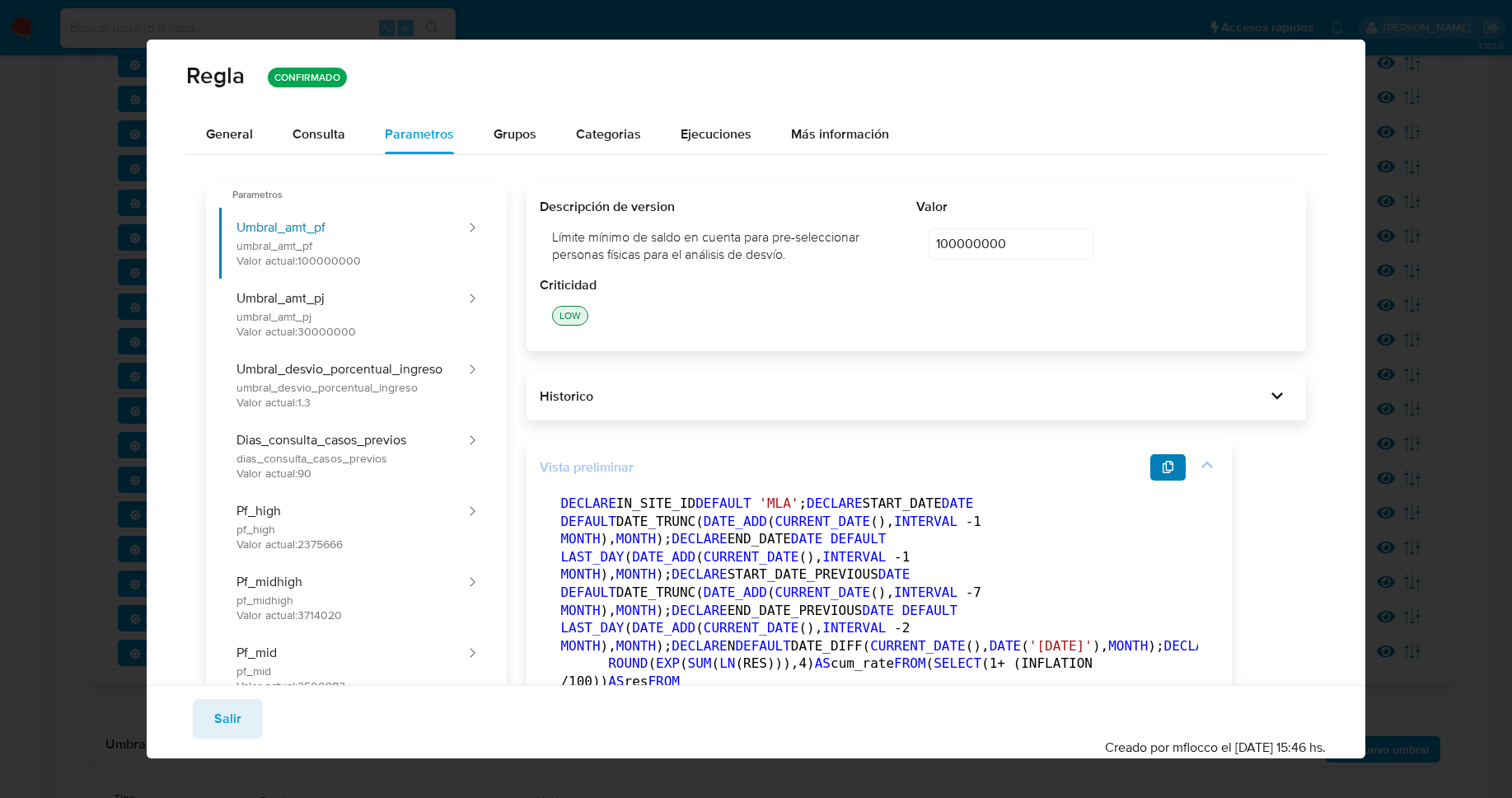
click at [1184, 468] on button "button" at bounding box center [1168, 467] width 36 height 26
click at [1175, 462] on icon "button" at bounding box center [1169, 468] width 14 height 14
click at [1160, 468] on button "button" at bounding box center [1168, 467] width 36 height 26
